Goal: Task Accomplishment & Management: Manage account settings

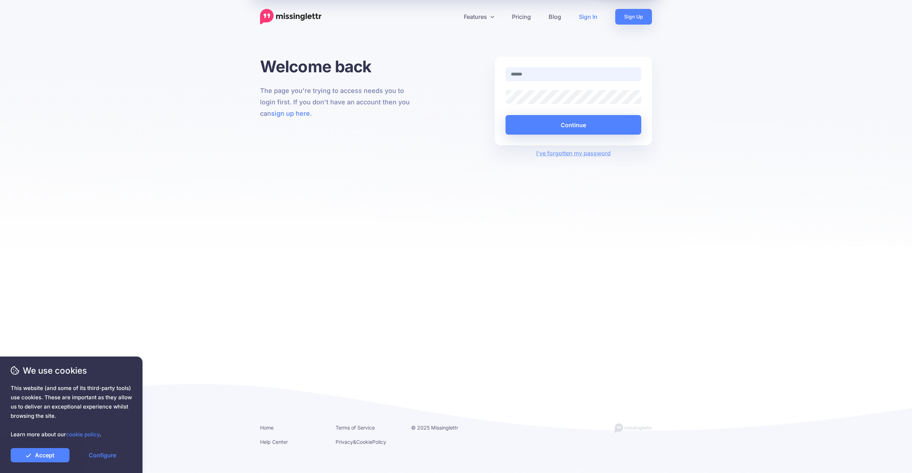
type input "**********"
click at [775, 83] on div "**********" at bounding box center [456, 152] width 912 height 190
click at [551, 132] on button "Continue" at bounding box center [573, 125] width 136 height 20
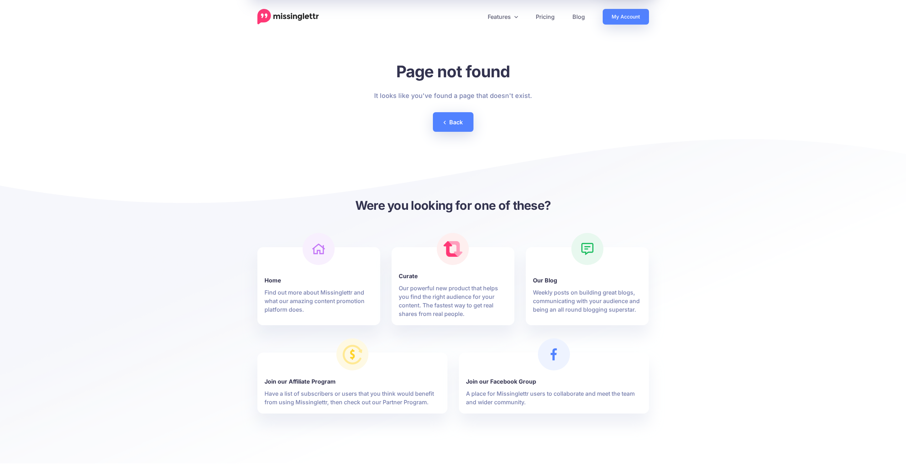
click at [582, 110] on div "Page not found It looks like you've found a page that doesn't exist. Back" at bounding box center [453, 102] width 392 height 91
click at [530, 140] on div "Page not found It looks like you've found a page that doesn't exist. Back" at bounding box center [453, 102] width 158 height 81
click at [645, 99] on div "Page not found It looks like you've found a page that doesn't exist. Back" at bounding box center [453, 102] width 392 height 91
drag, startPoint x: 643, startPoint y: 5, endPoint x: 637, endPoint y: 15, distance: 11.7
click at [643, 5] on header "Features Drip Campaigns Drive traffic on autopilot Curate Calendar Analytics" at bounding box center [453, 12] width 906 height 25
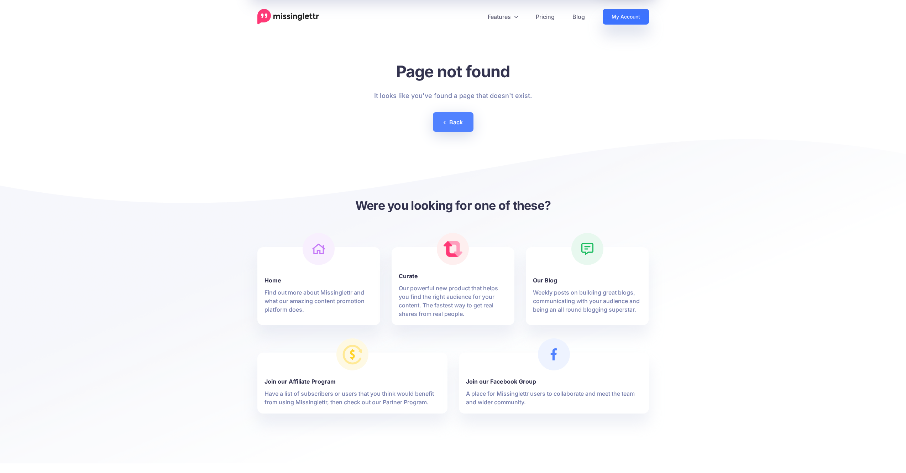
click at [637, 16] on link "My Account" at bounding box center [626, 17] width 46 height 16
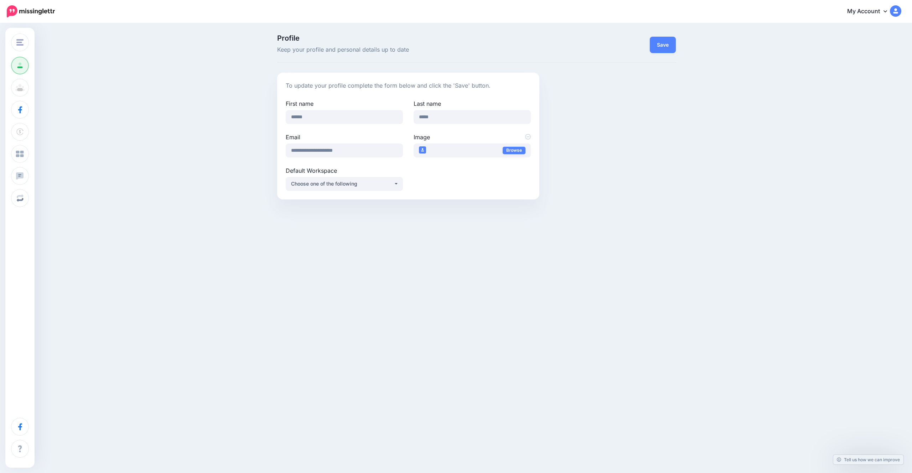
click at [54, 146] on div "Profile Keep your profile and personal details up to date Save To update your p…" at bounding box center [456, 120] width 912 height 192
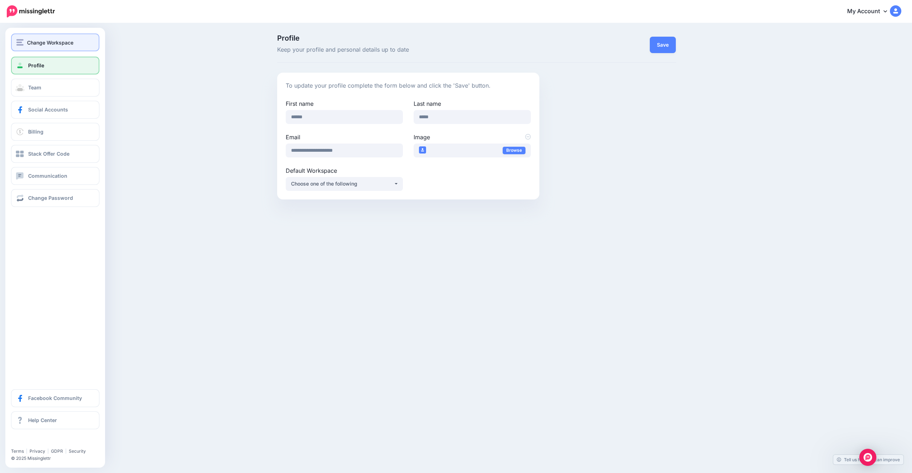
click at [26, 42] on div "Change Workspace" at bounding box center [55, 42] width 78 height 8
drag, startPoint x: 6, startPoint y: 285, endPoint x: 27, endPoint y: 260, distance: 32.1
click at [6, 285] on div "Change Workspace Medium Startup Medium Business Medium Marketing Medium Product…" at bounding box center [55, 248] width 100 height 440
click at [40, 117] on link "Social Accounts" at bounding box center [55, 110] width 88 height 18
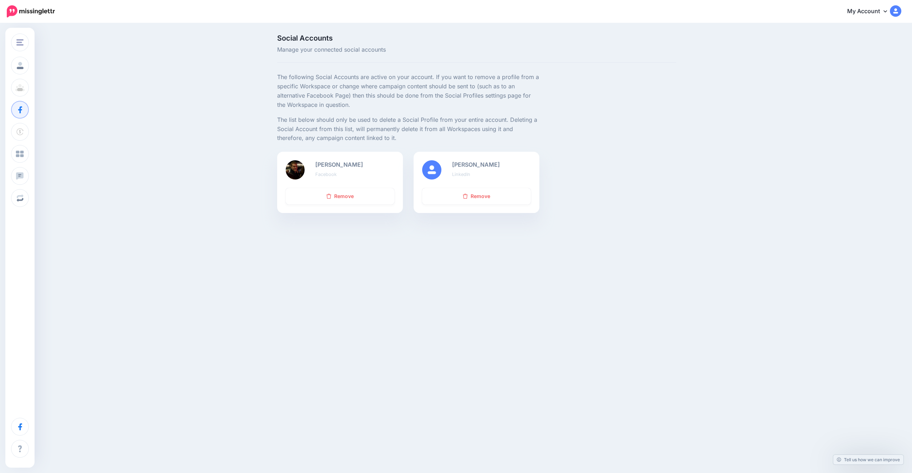
click at [601, 210] on div "Harald Røine Facebook Remove Harald Røine LinkedIn Remove" at bounding box center [477, 187] width 410 height 70
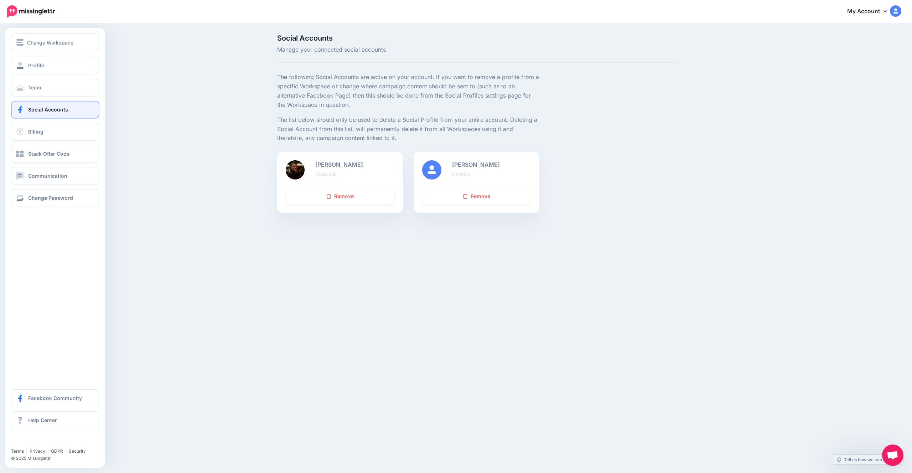
click at [53, 299] on div "Change Workspace Medium Startup Medium Business Medium Marketing Medium Product…" at bounding box center [55, 248] width 100 height 440
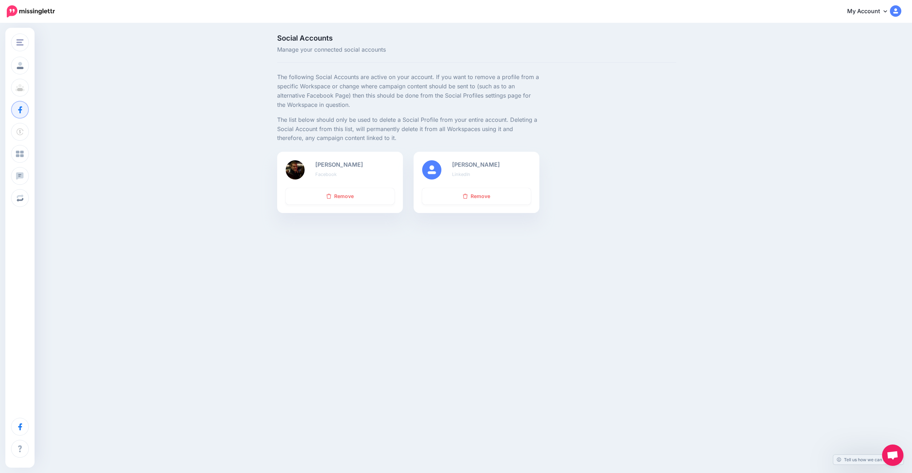
click at [209, 174] on div "Social Accounts Manage your connected social accounts The following Social Acco…" at bounding box center [456, 131] width 912 height 214
click at [28, 15] on img at bounding box center [31, 11] width 48 height 12
click at [836, 89] on div "Social Accounts Manage your connected social accounts The following Social Acco…" at bounding box center [456, 131] width 912 height 214
